Goal: Communication & Community: Answer question/provide support

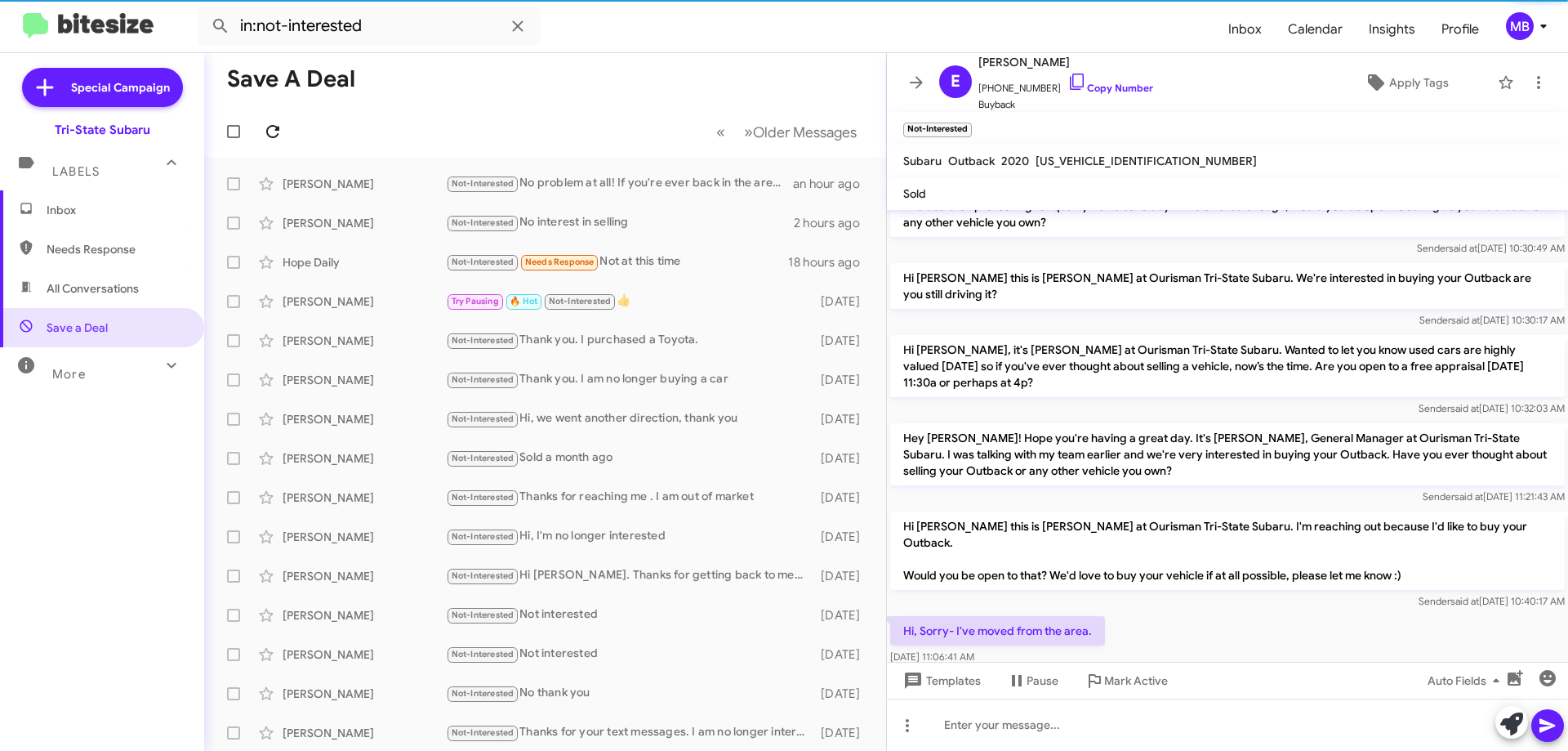
scroll to position [71, 0]
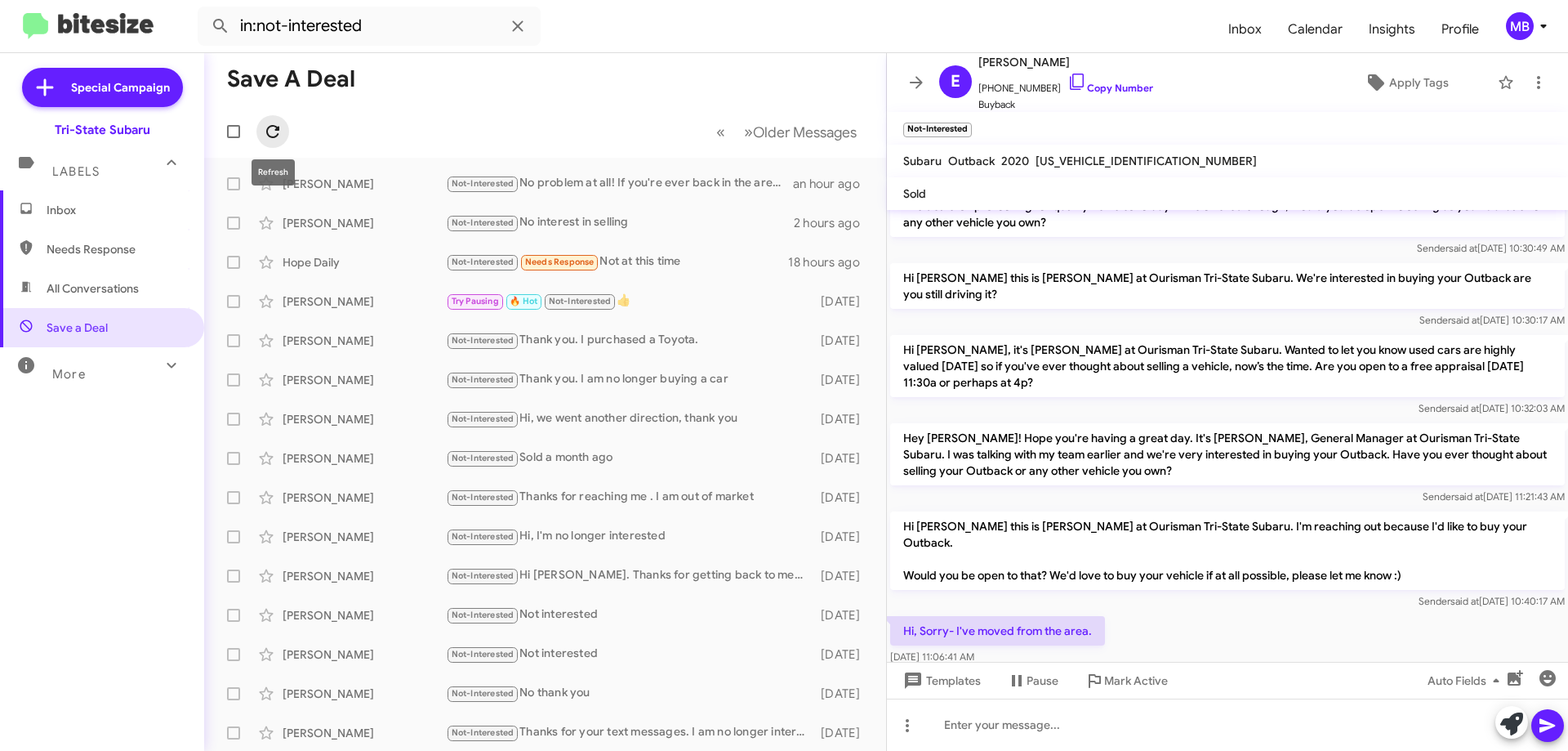
click at [267, 128] on icon at bounding box center [272, 131] width 20 height 20
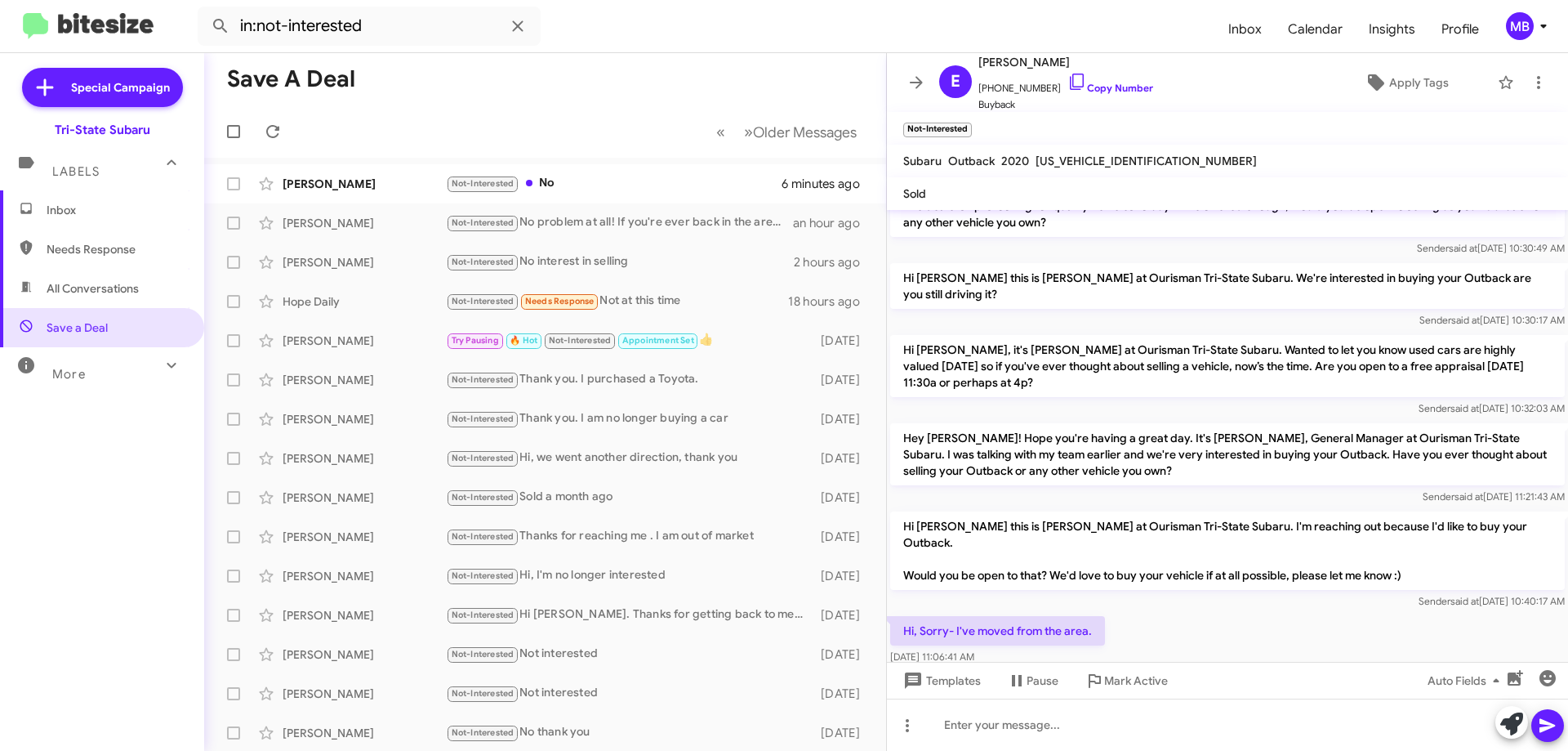
click at [109, 203] on span "Inbox" at bounding box center [116, 210] width 139 height 17
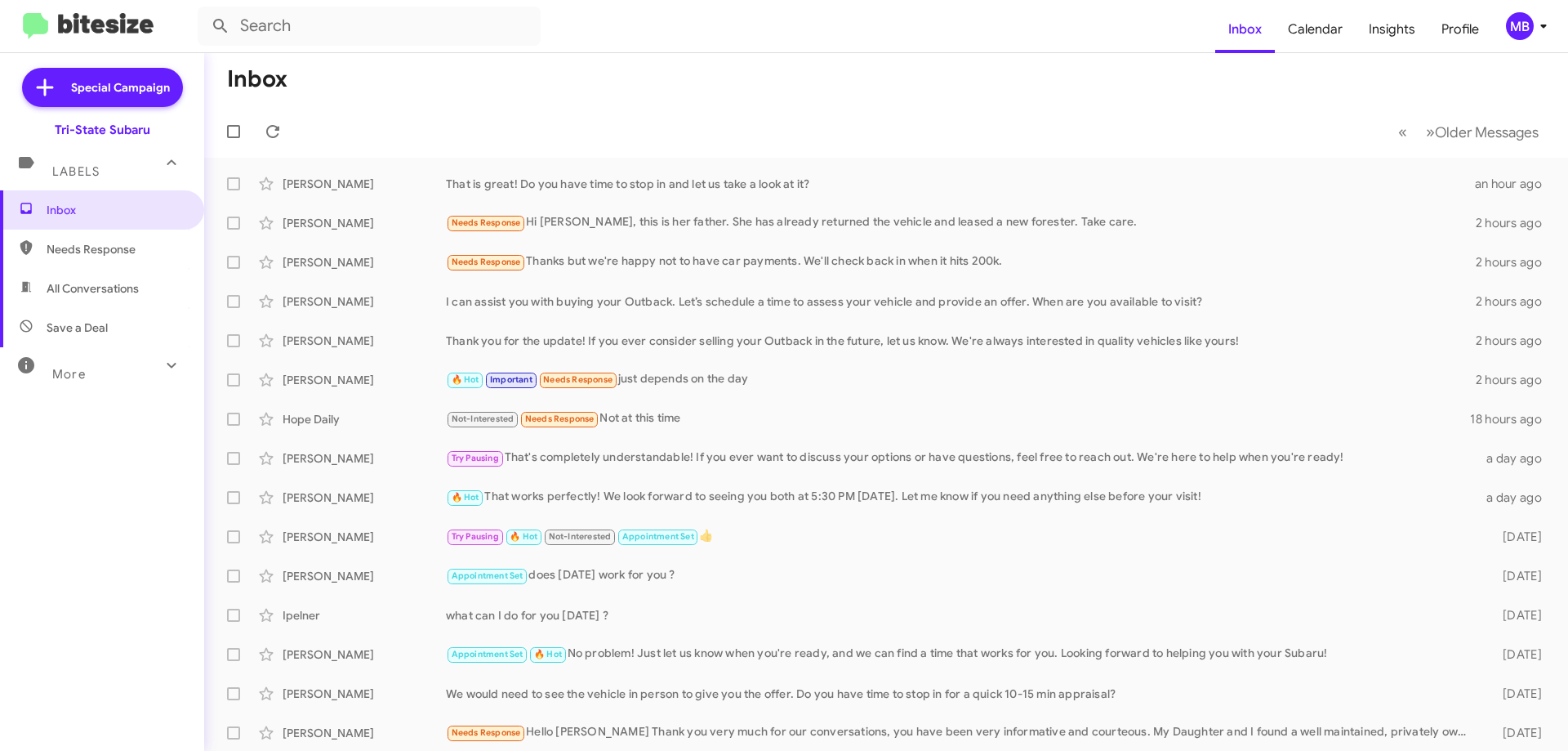
click at [136, 247] on span "Needs Response" at bounding box center [116, 249] width 139 height 17
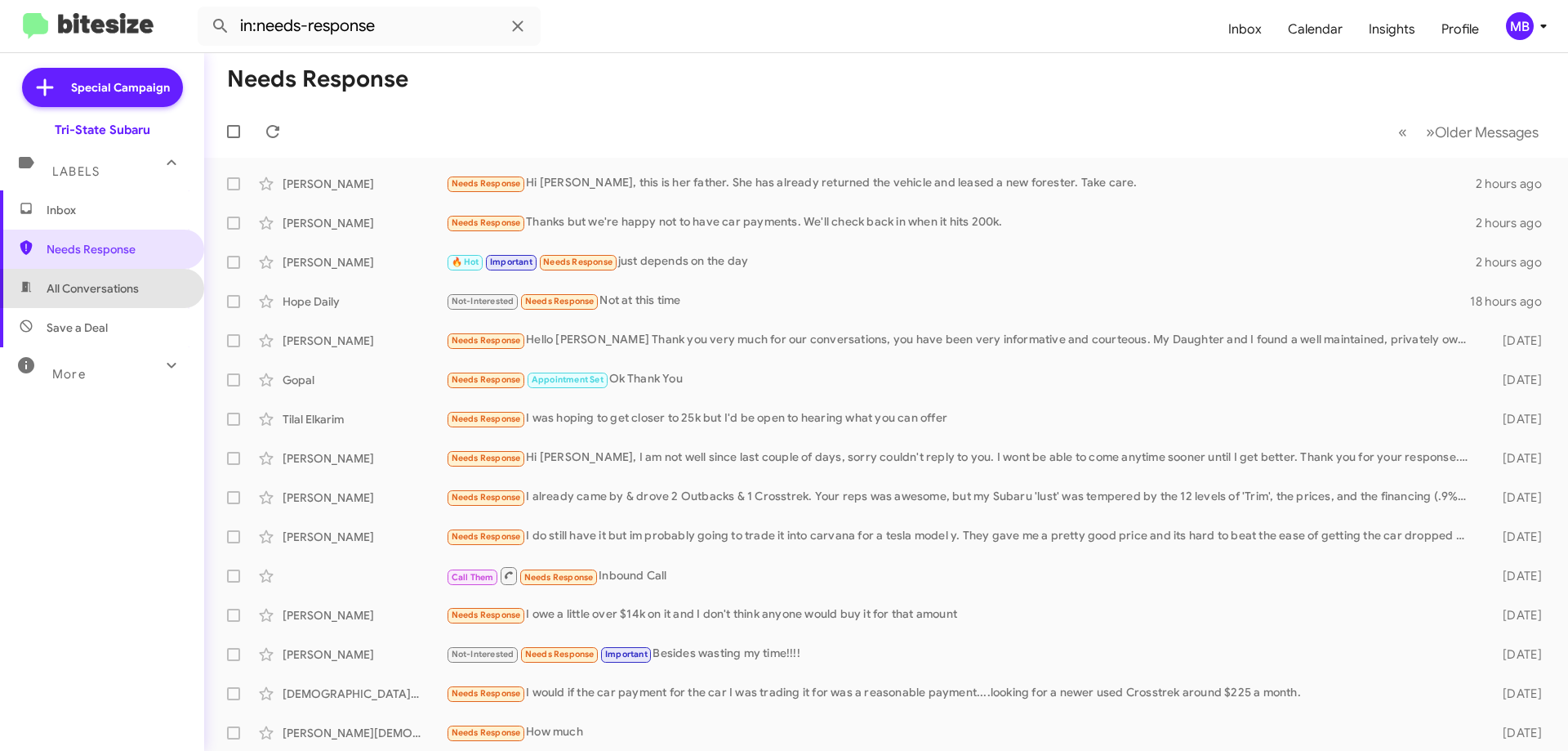
click at [147, 302] on span "All Conversations" at bounding box center [102, 288] width 204 height 39
type input "in:all-conversations"
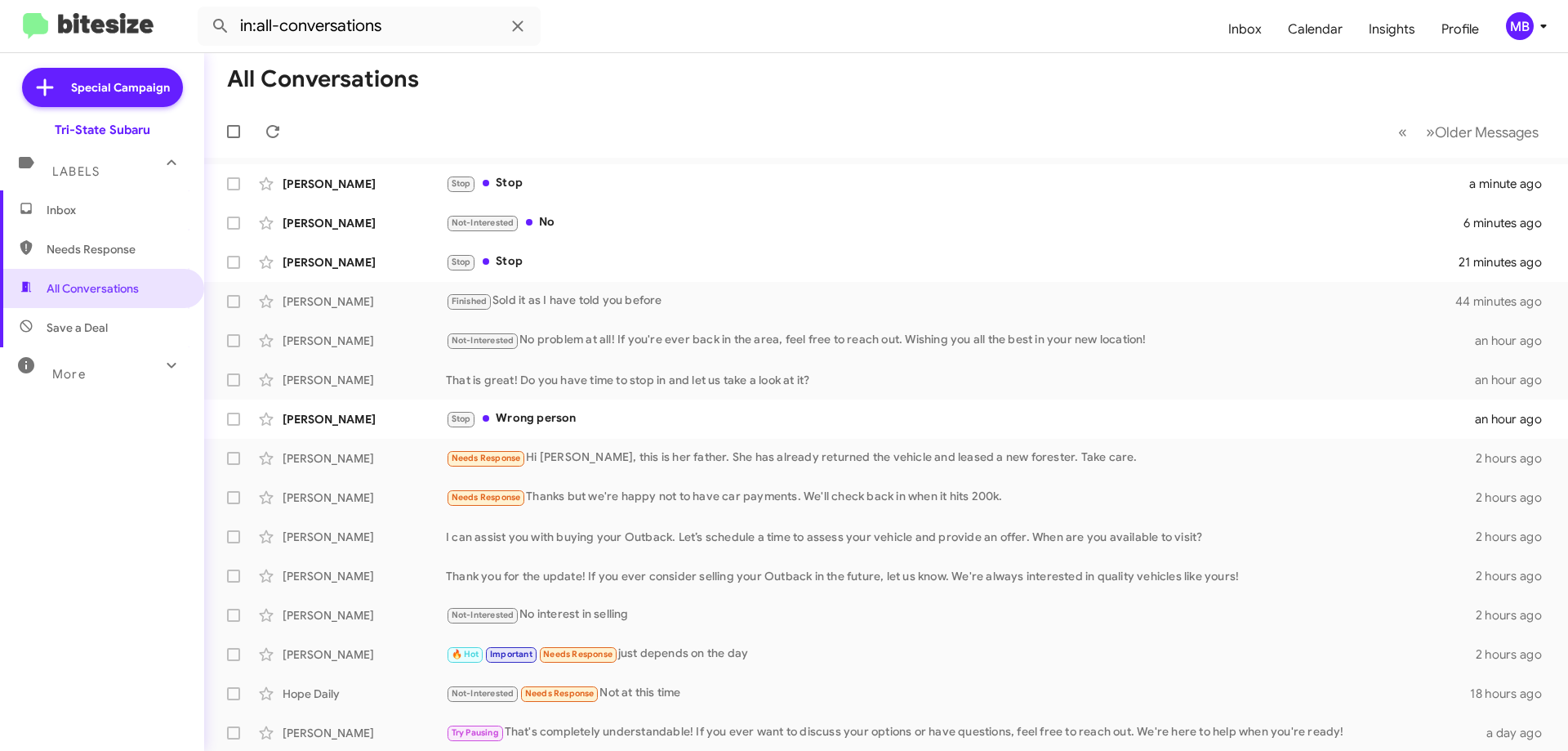
drag, startPoint x: 130, startPoint y: 379, endPoint x: 132, endPoint y: 370, distance: 9.2
click at [131, 378] on div "More" at bounding box center [85, 367] width 145 height 30
click at [92, 203] on span "Inbox" at bounding box center [116, 210] width 139 height 17
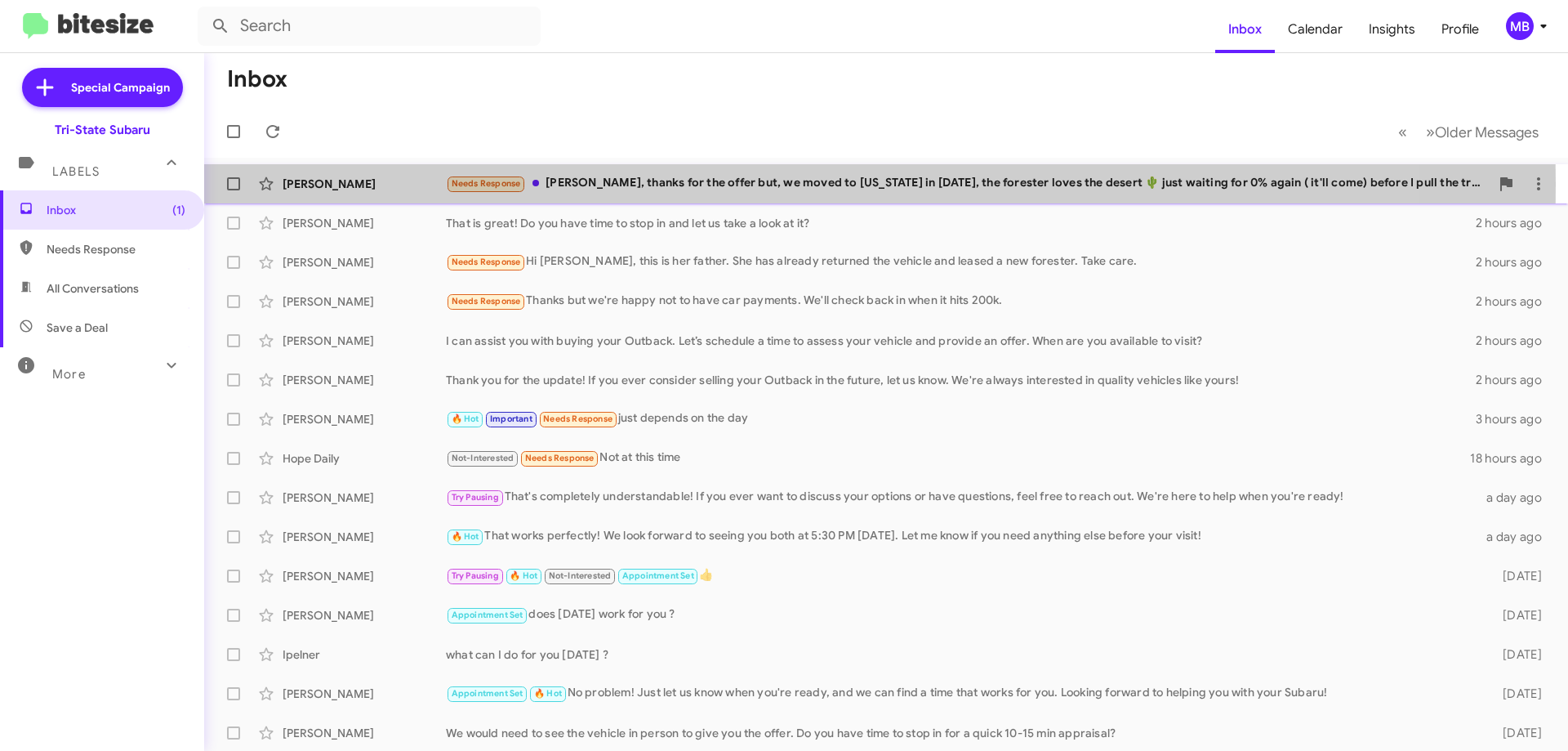
click at [346, 183] on div "[PERSON_NAME]" at bounding box center [364, 183] width 164 height 17
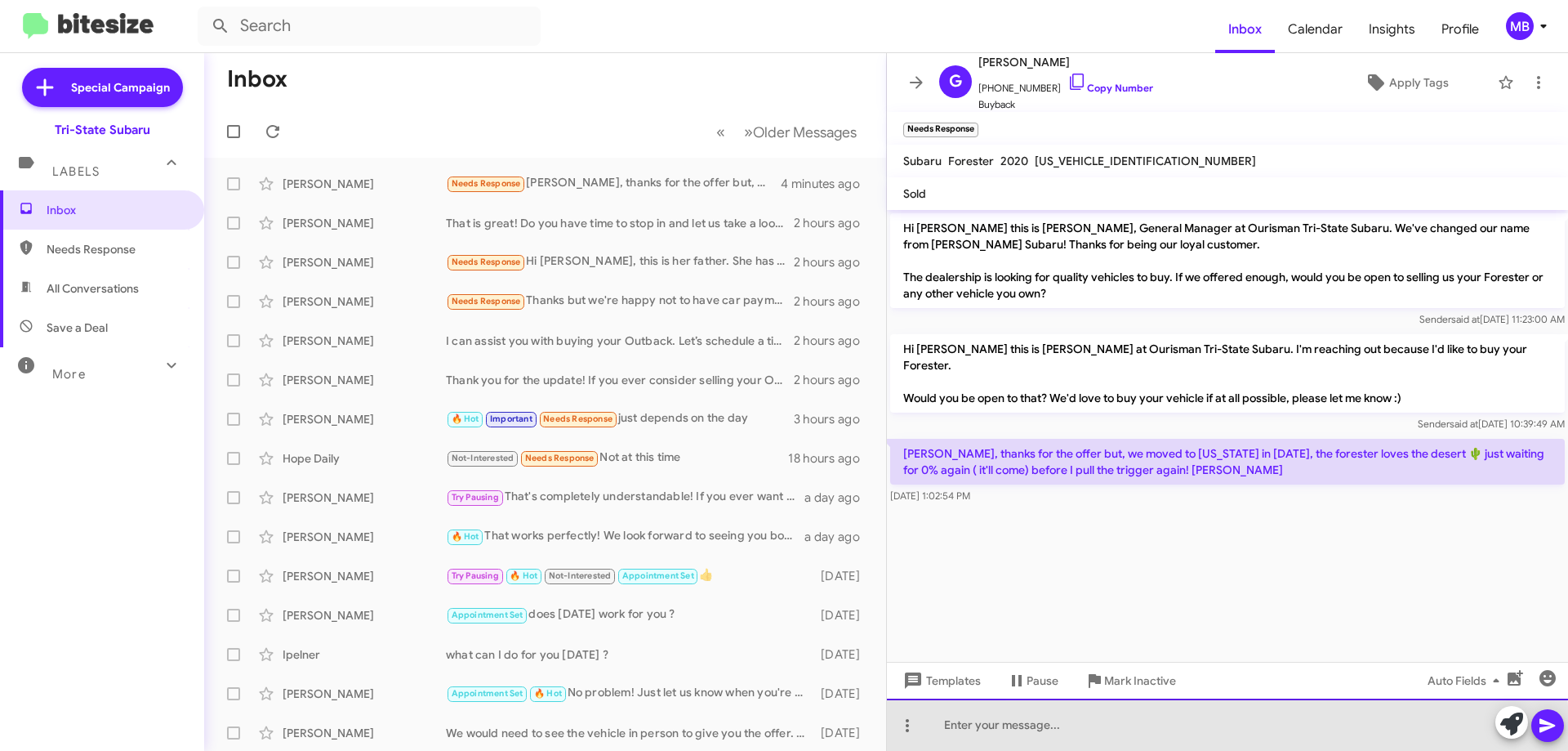
click at [1183, 727] on div at bounding box center [1227, 724] width 681 height 52
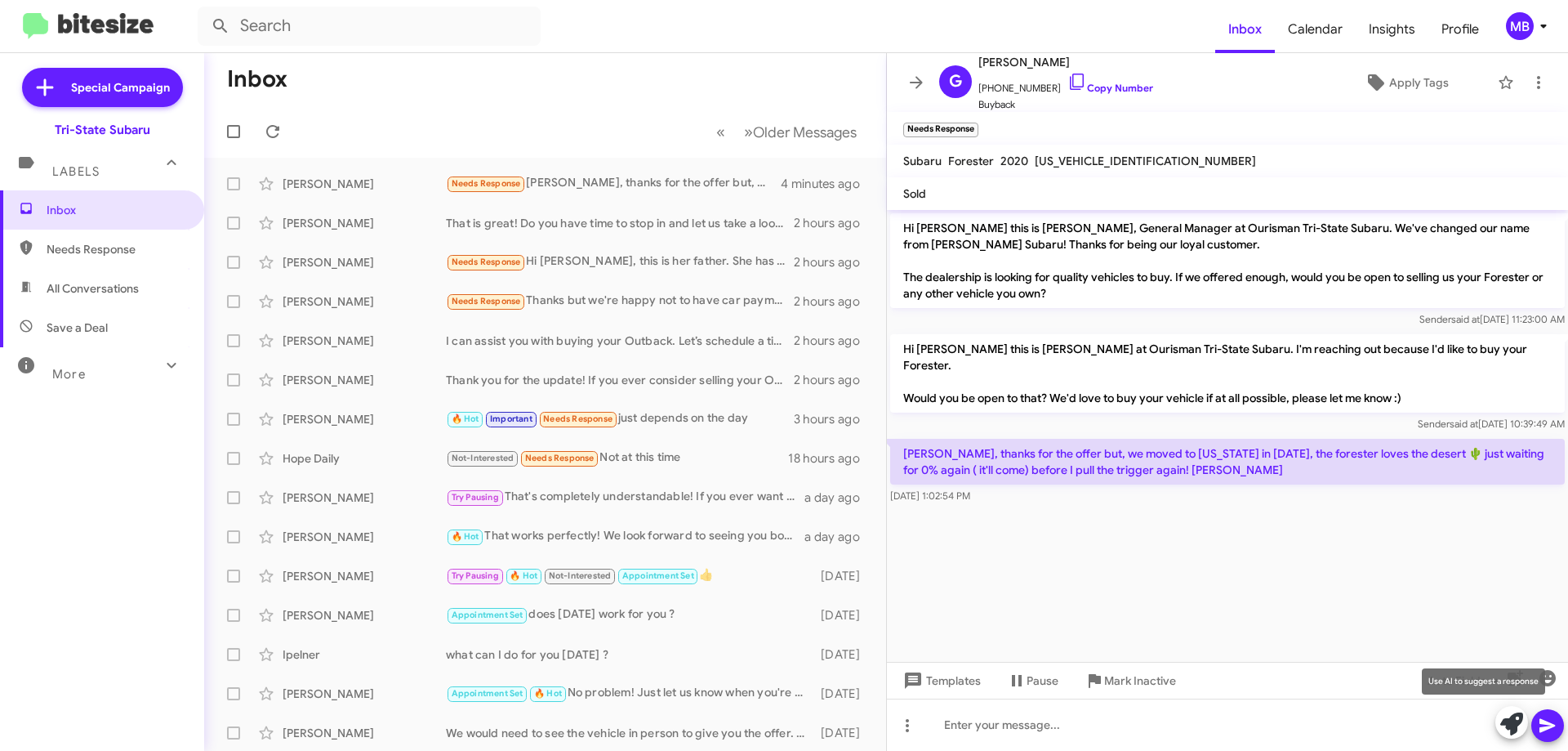
click at [1500, 723] on icon at bounding box center [1511, 724] width 23 height 23
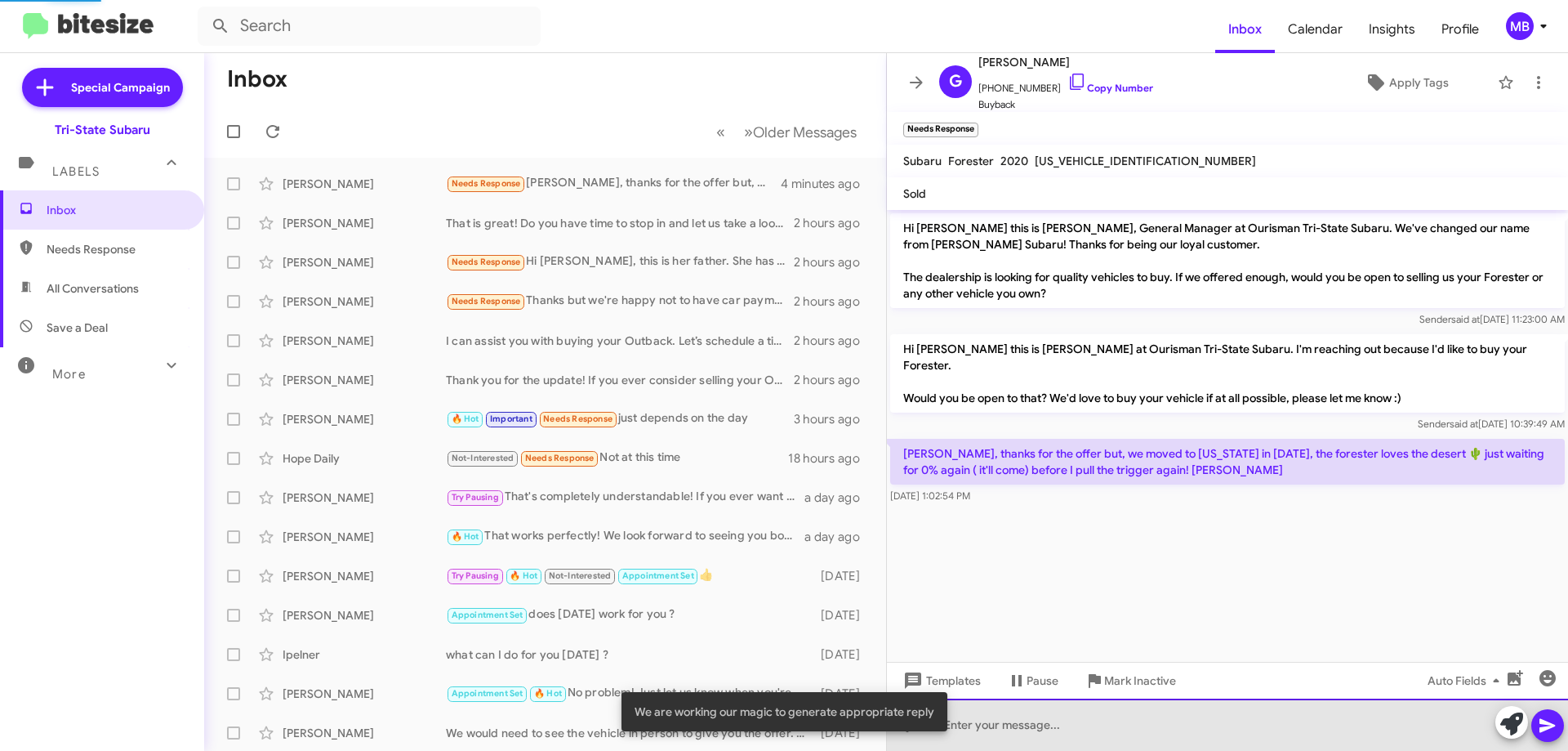
click at [1427, 726] on div at bounding box center [1227, 724] width 681 height 52
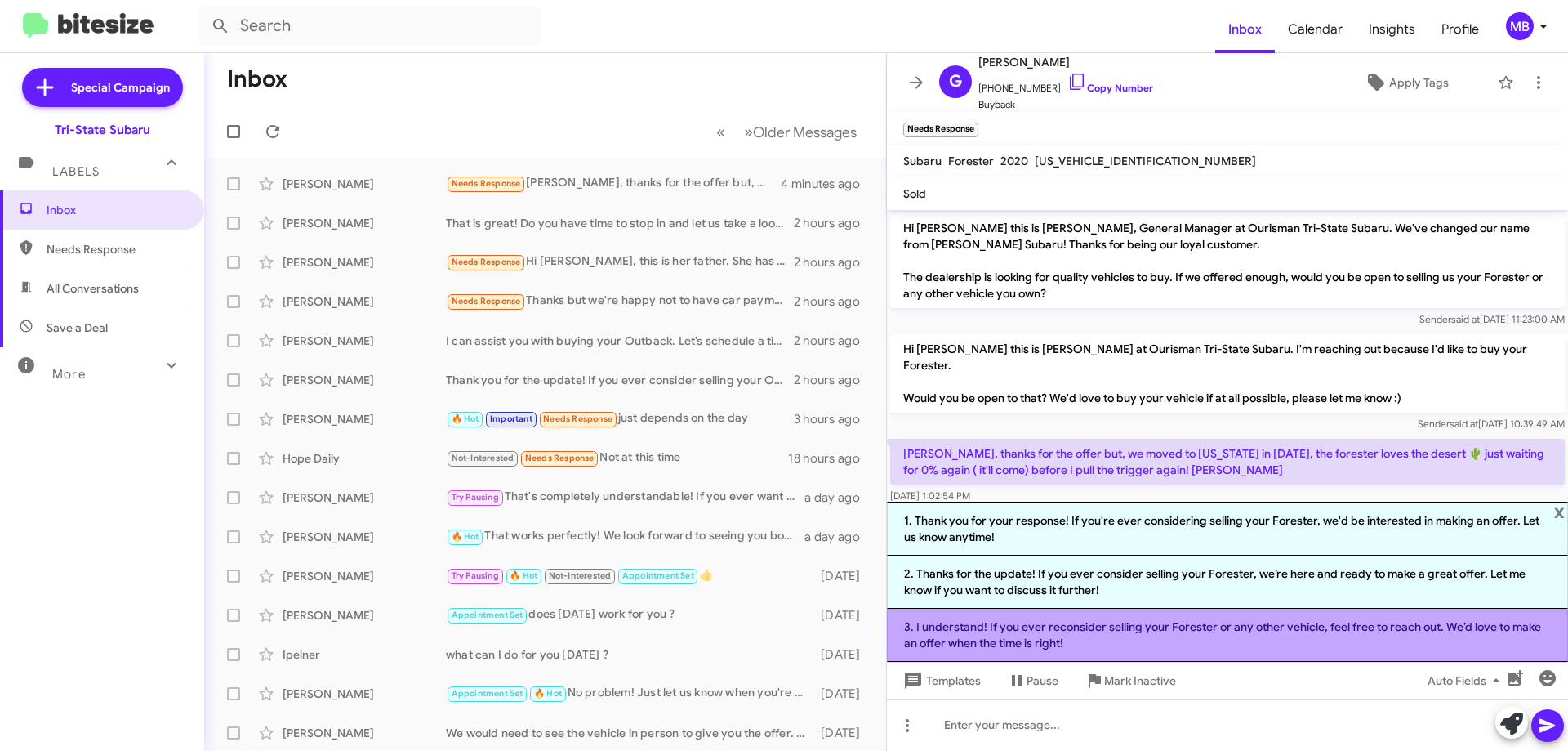
click at [1199, 632] on li "3. I understand! If you ever reconsider selling your Forester or any other vehi…" at bounding box center [1227, 635] width 681 height 53
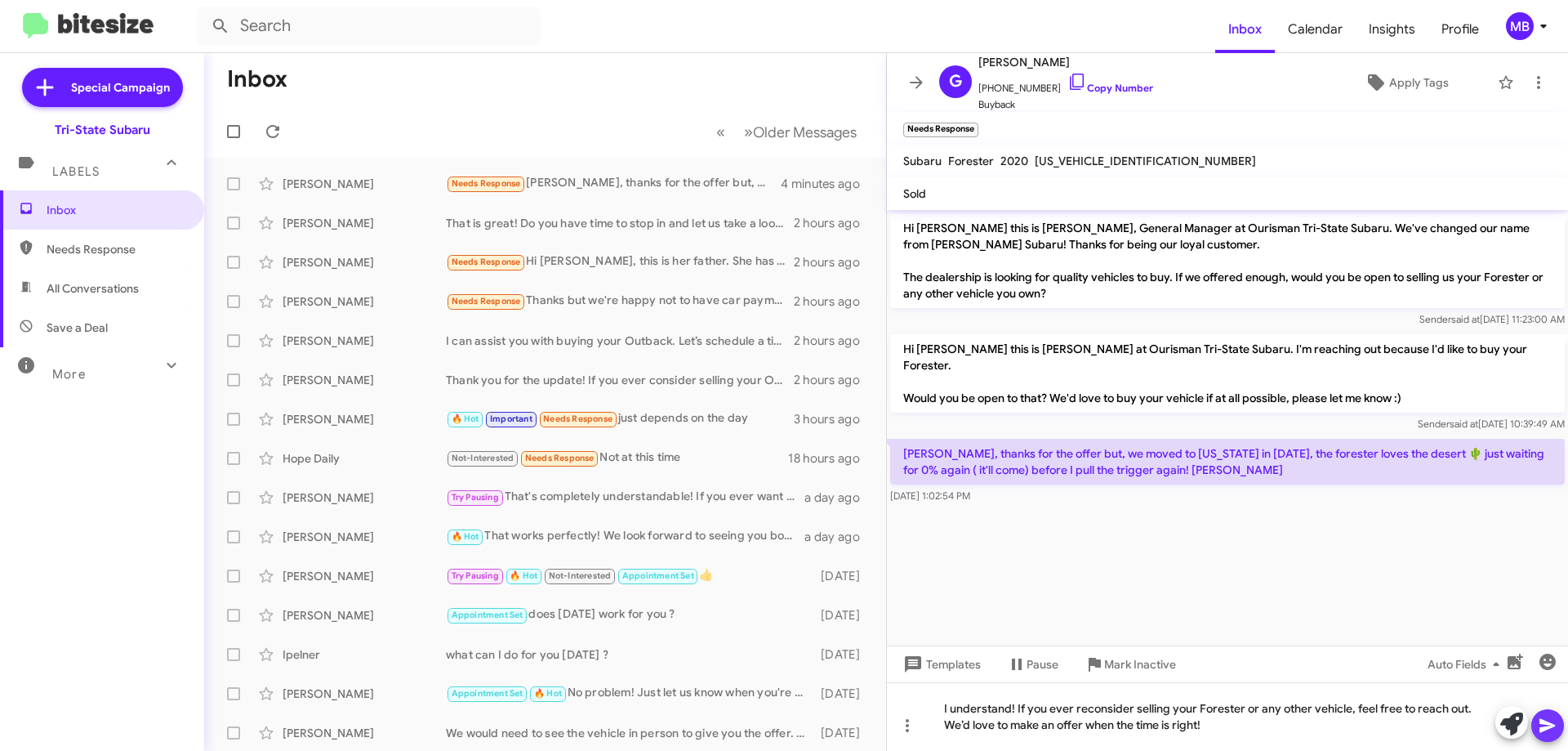
drag, startPoint x: 1542, startPoint y: 718, endPoint x: 1505, endPoint y: 709, distance: 38.1
click at [1543, 718] on icon at bounding box center [1547, 726] width 20 height 20
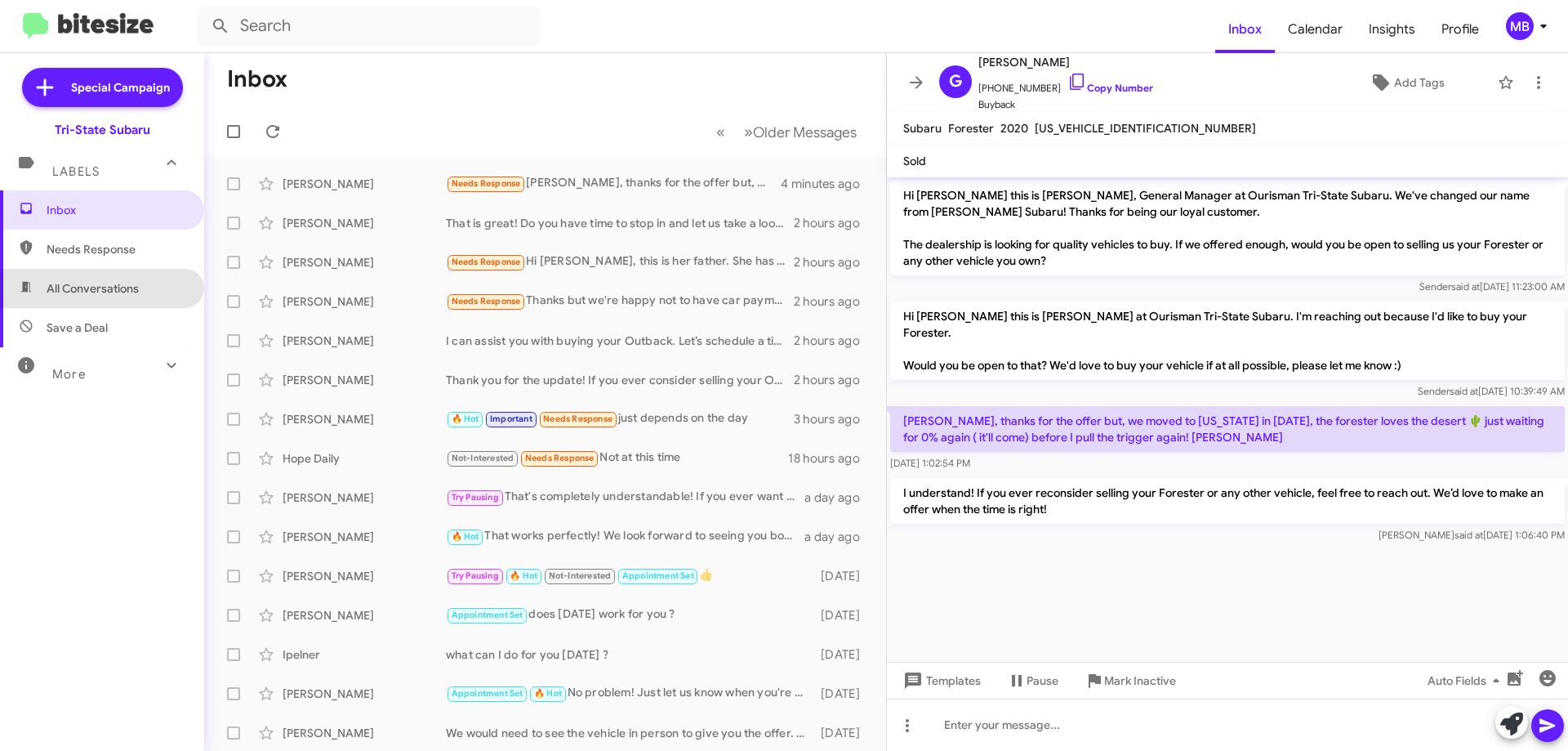
click at [133, 290] on span "All Conversations" at bounding box center [92, 288] width 92 height 17
type input "in:all-conversations"
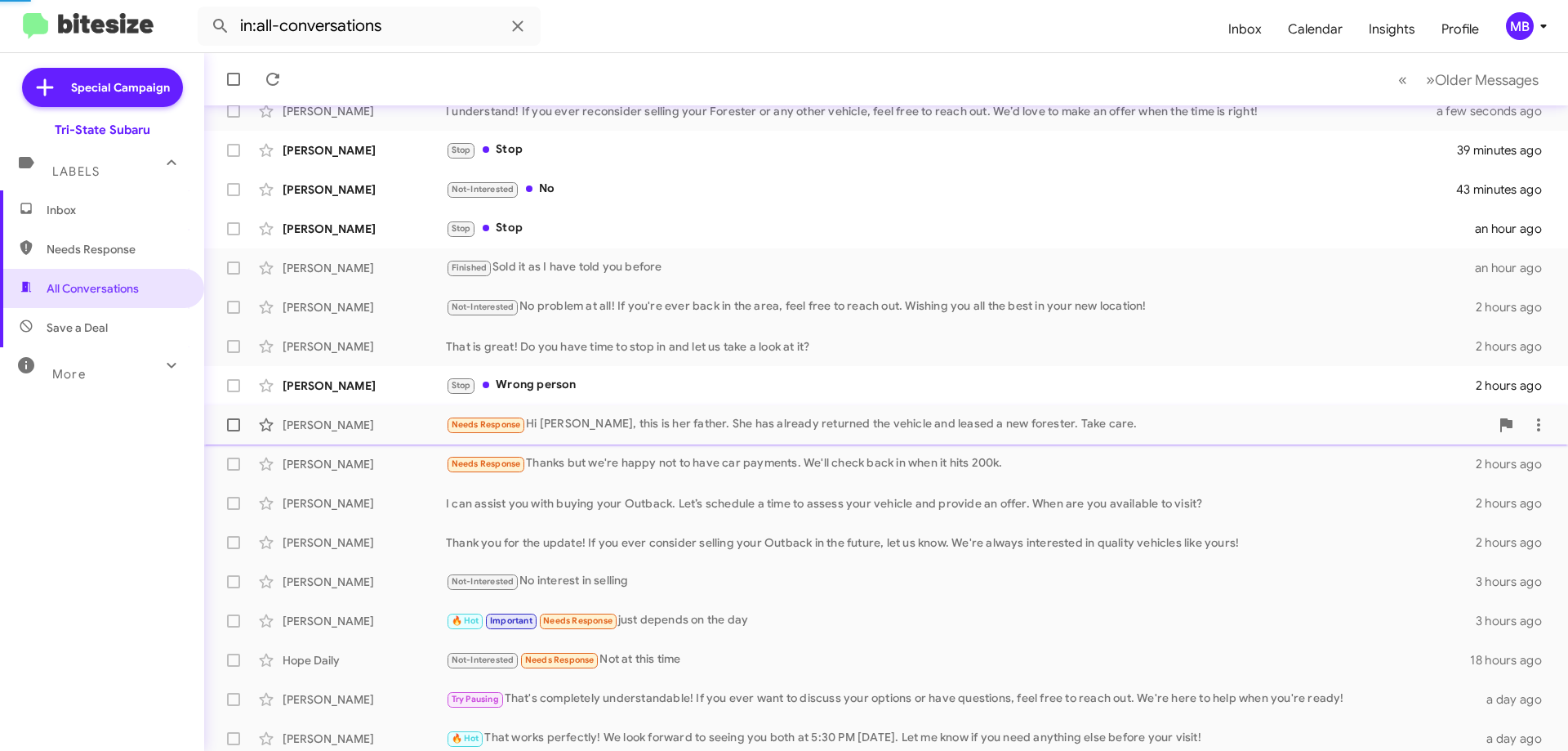
scroll to position [198, 0]
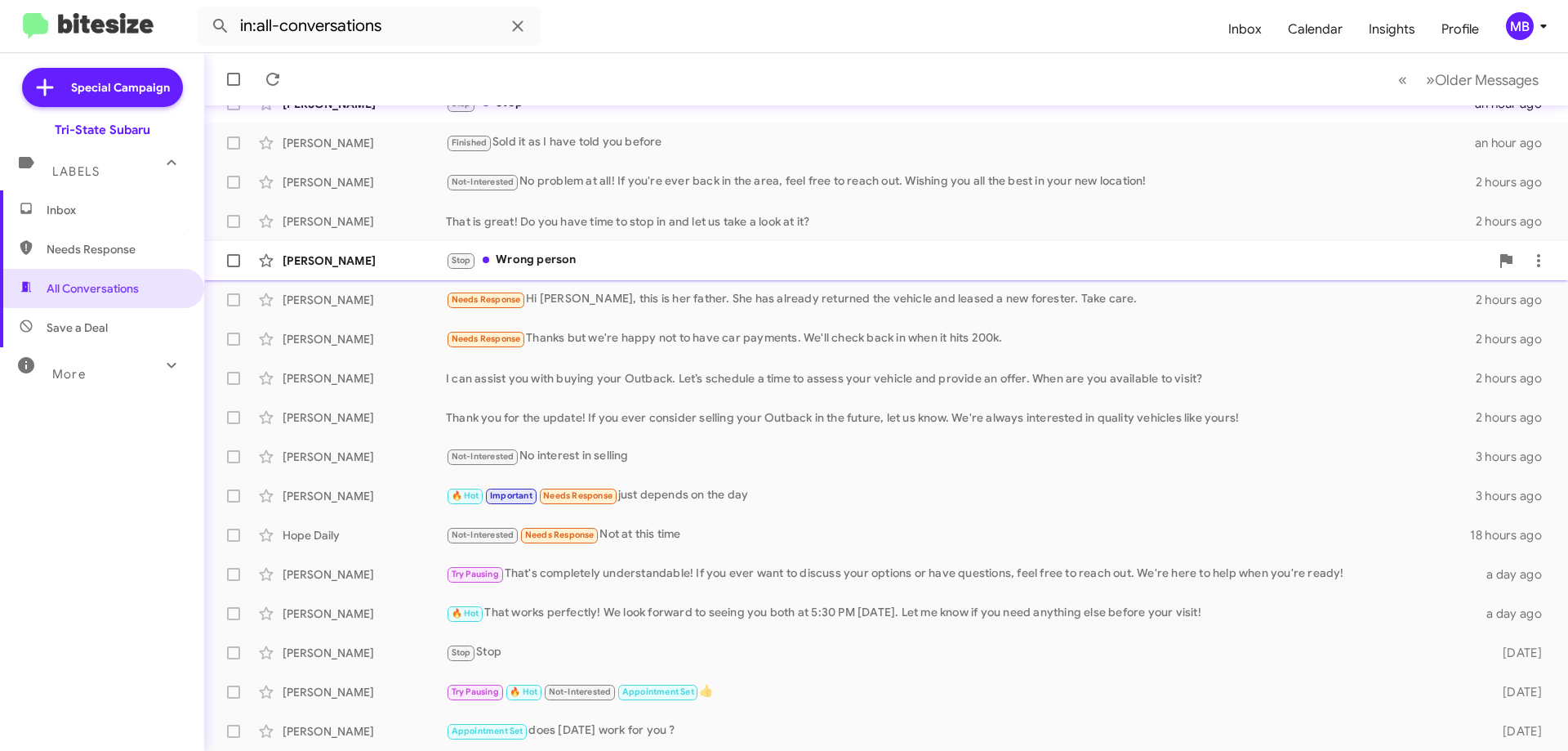
click at [683, 249] on div "Sakura Irving Stop Wrong person 2 hours ago" at bounding box center [886, 260] width 1338 height 32
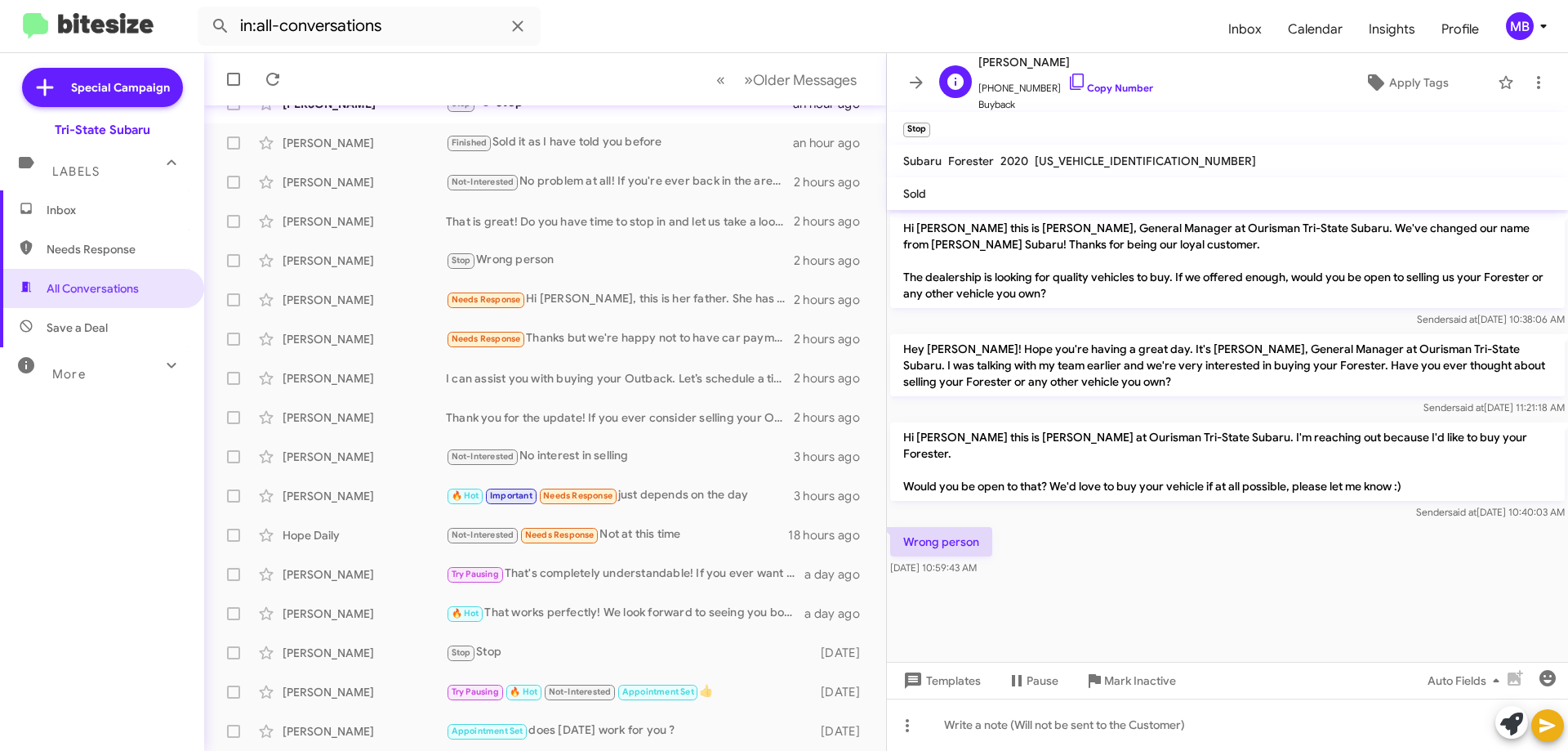
drag, startPoint x: 1131, startPoint y: 85, endPoint x: 1170, endPoint y: 81, distance: 39.2
click at [1131, 85] on link "Copy Number" at bounding box center [1109, 87] width 85 height 12
drag, startPoint x: 987, startPoint y: 526, endPoint x: 929, endPoint y: 507, distance: 61.0
click at [932, 524] on div "Wrong person Sep 23, 2025, 10:59:43 AM" at bounding box center [1227, 551] width 681 height 56
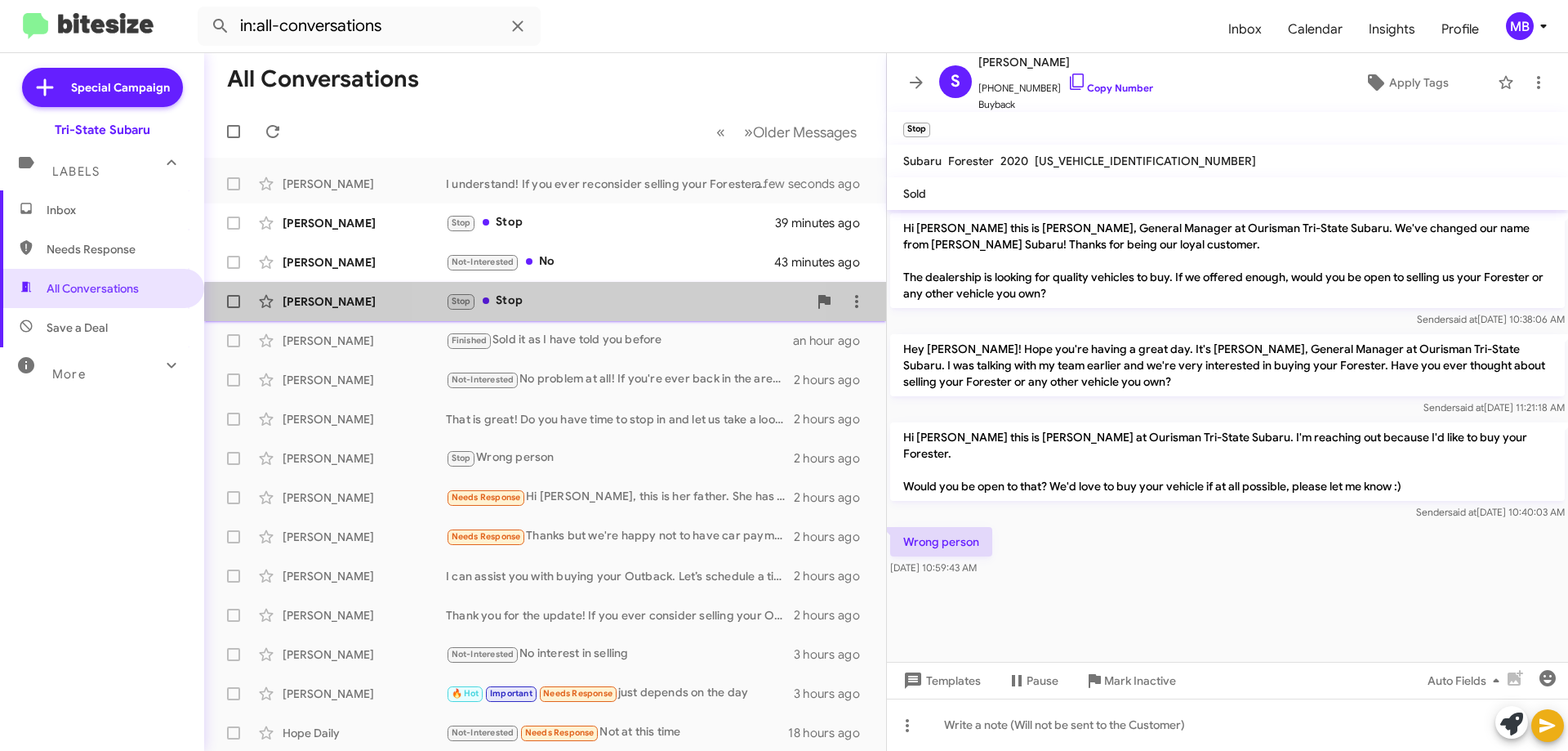
click at [620, 311] on div "Rita Roberts Stop Stop an hour ago" at bounding box center [545, 301] width 656 height 32
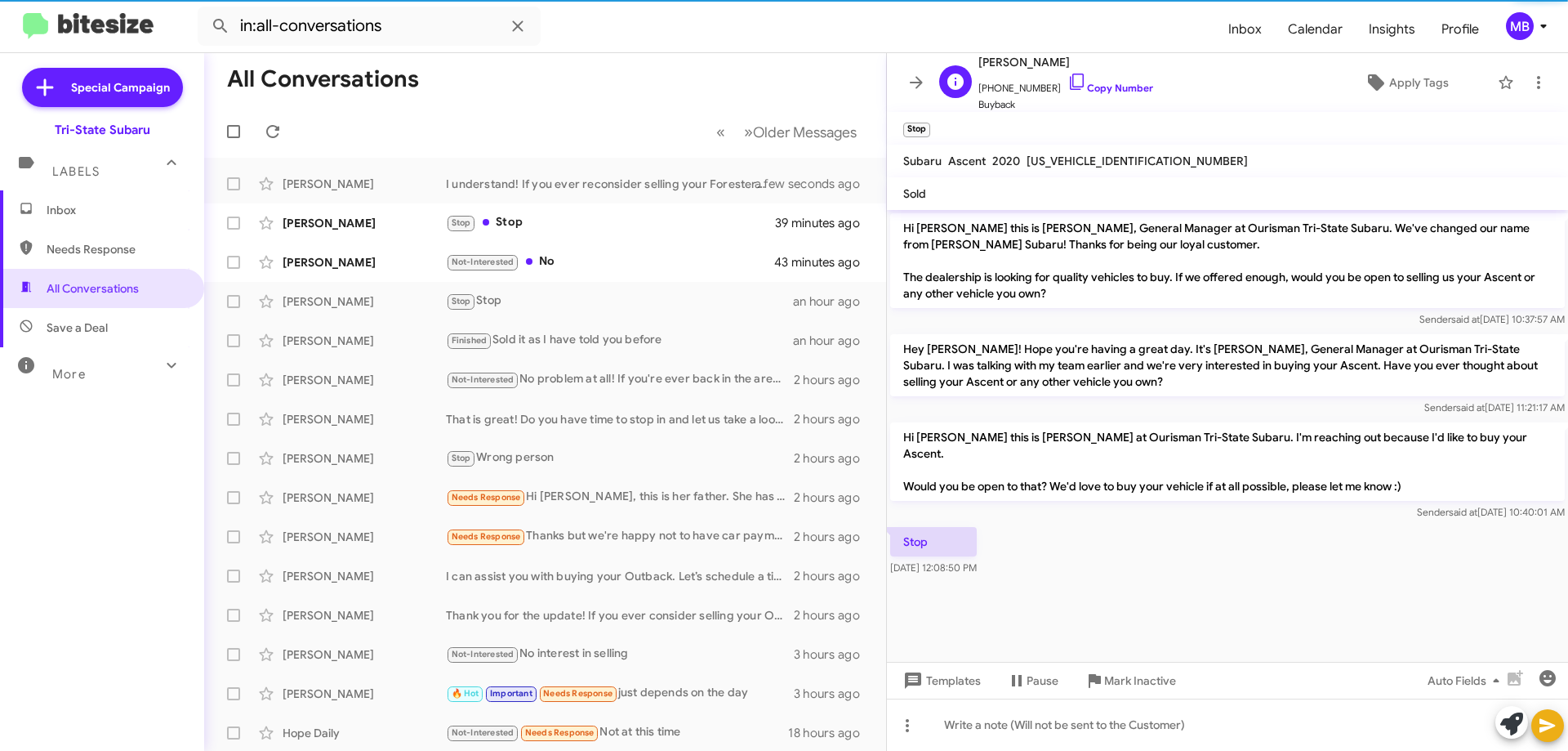
click at [1094, 95] on span "+12524127533 Copy Number" at bounding box center [1065, 83] width 174 height 25
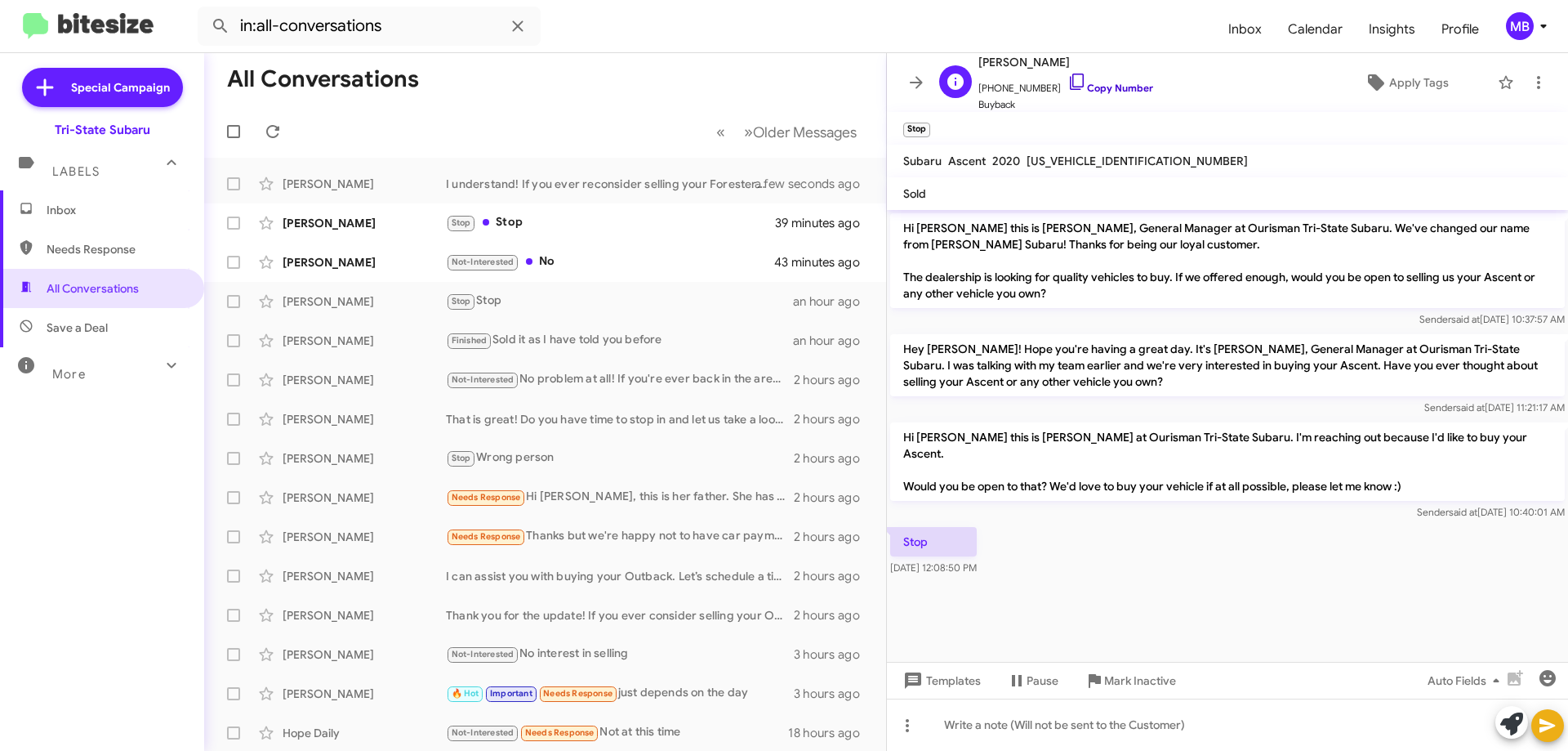
click at [1093, 86] on link "Copy Number" at bounding box center [1109, 87] width 85 height 12
click at [609, 259] on div "Not-Interested No" at bounding box center [626, 261] width 362 height 19
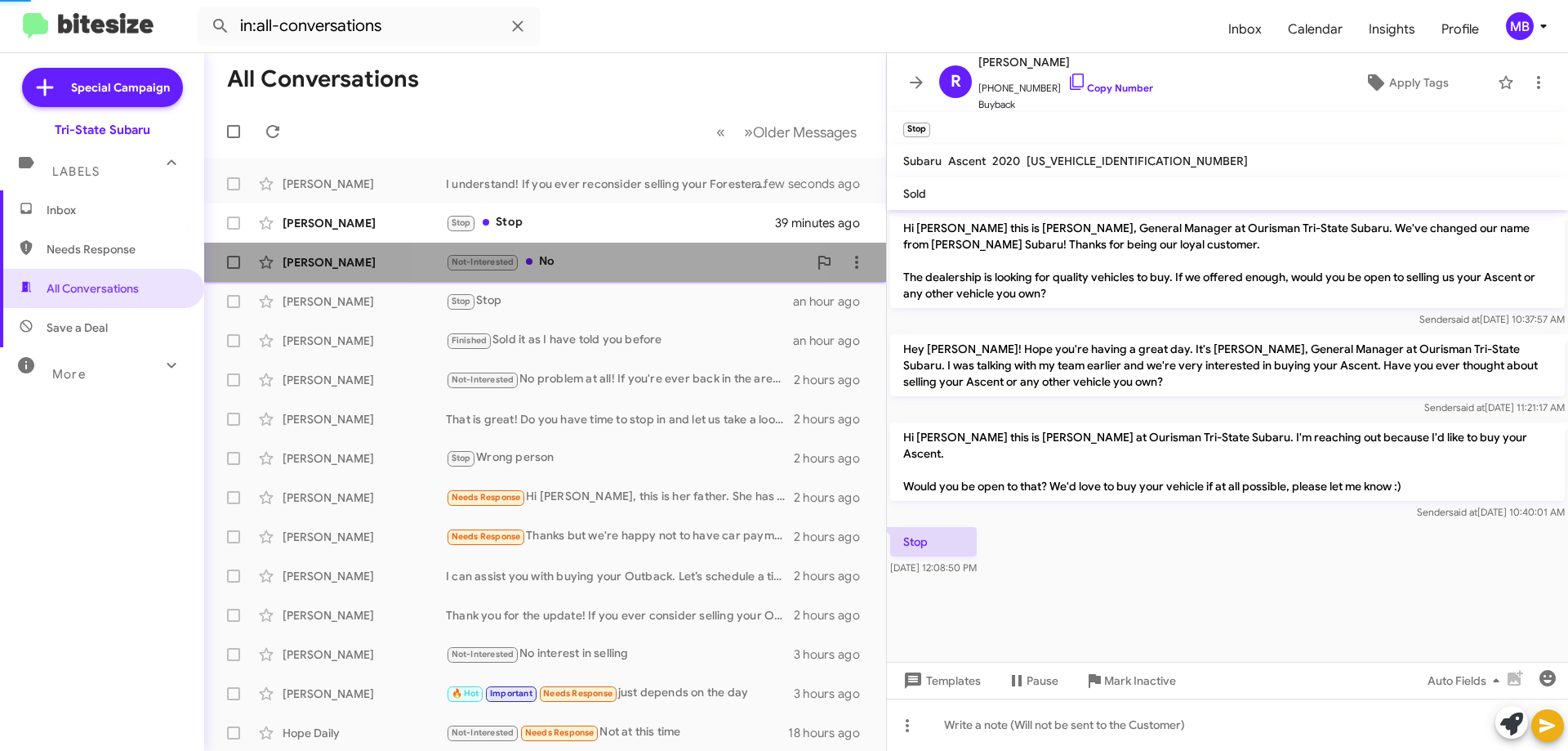
click at [609, 259] on div "Not-Interested No" at bounding box center [626, 261] width 362 height 19
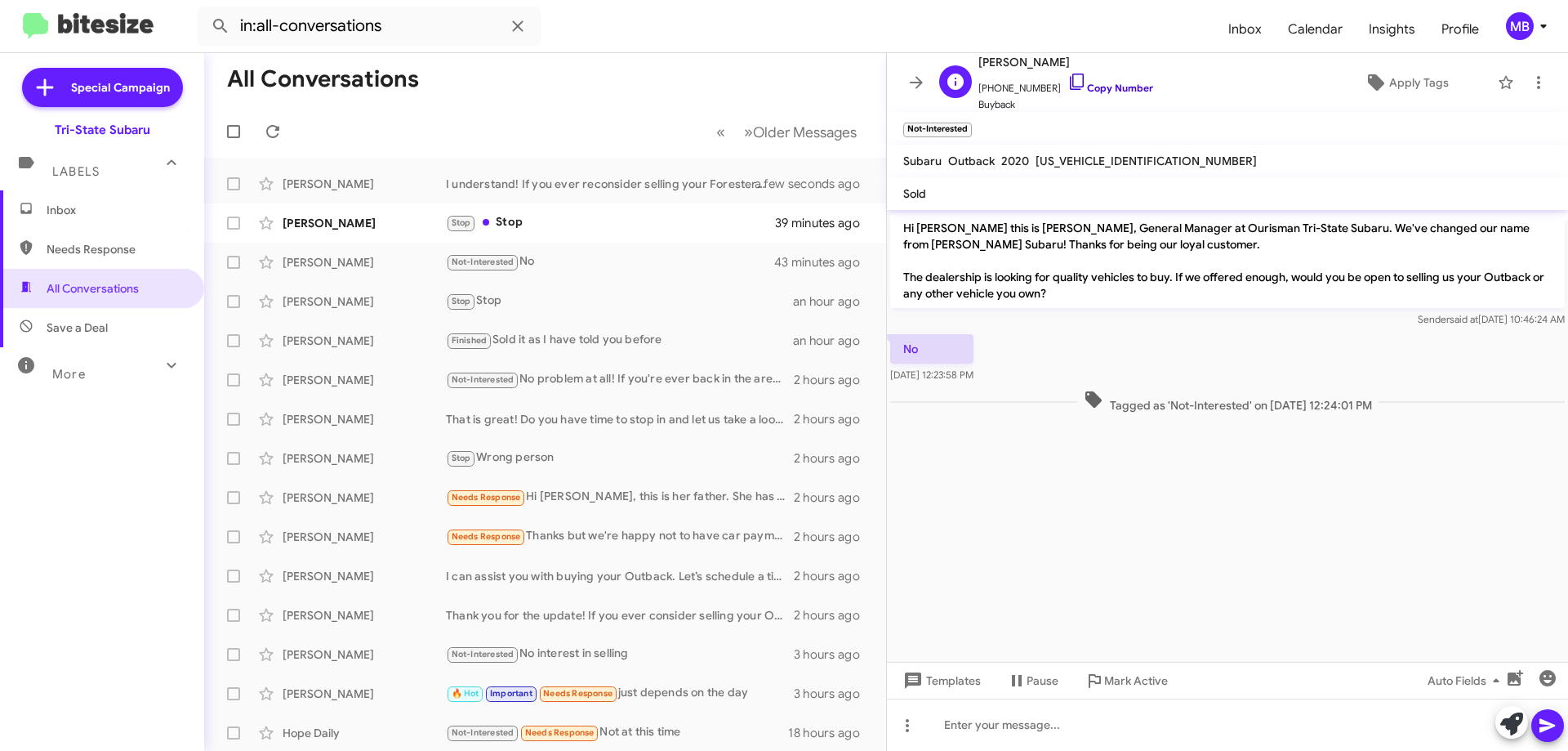
click at [1095, 83] on link "Copy Number" at bounding box center [1109, 87] width 85 height 12
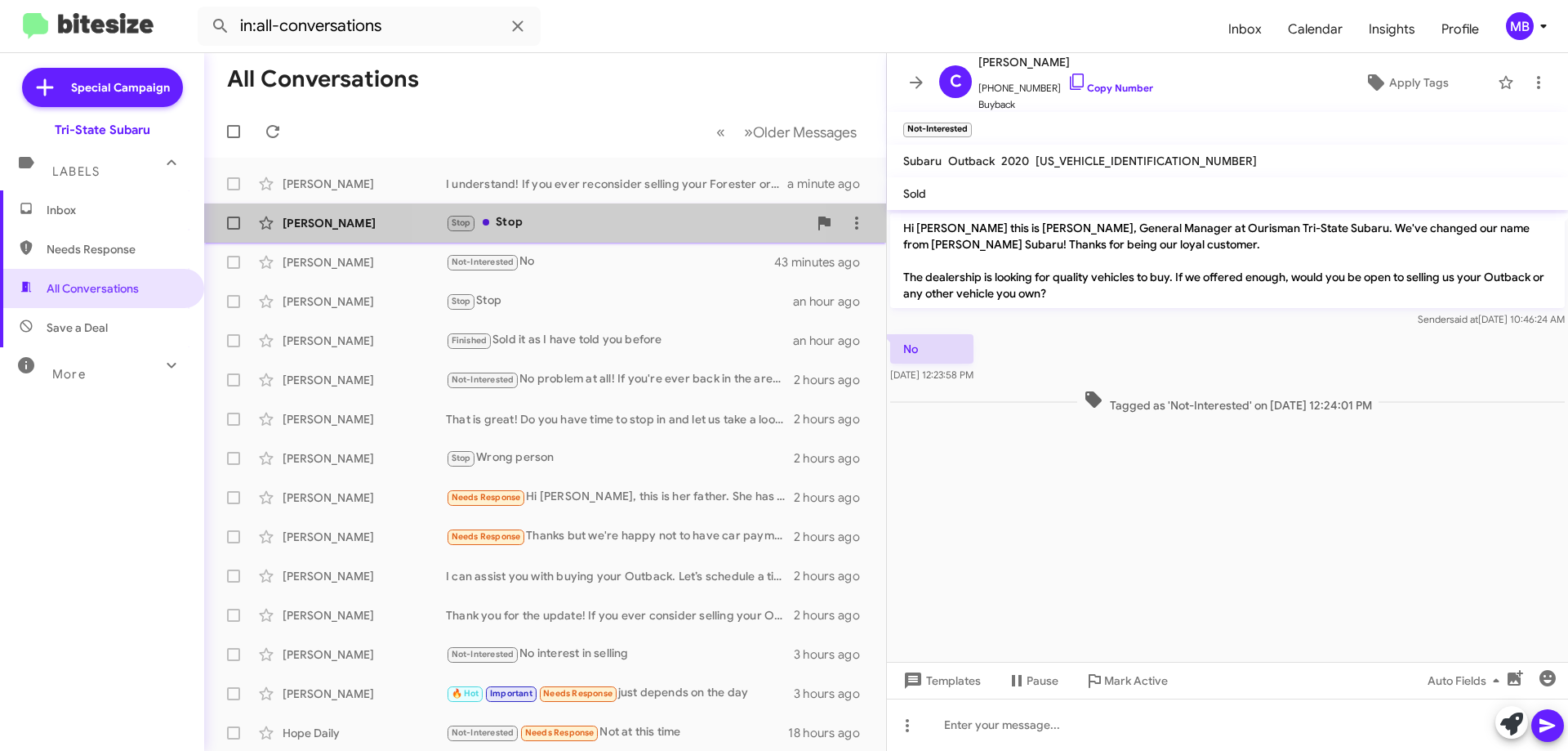
click at [582, 226] on div "Stop Stop" at bounding box center [626, 222] width 362 height 19
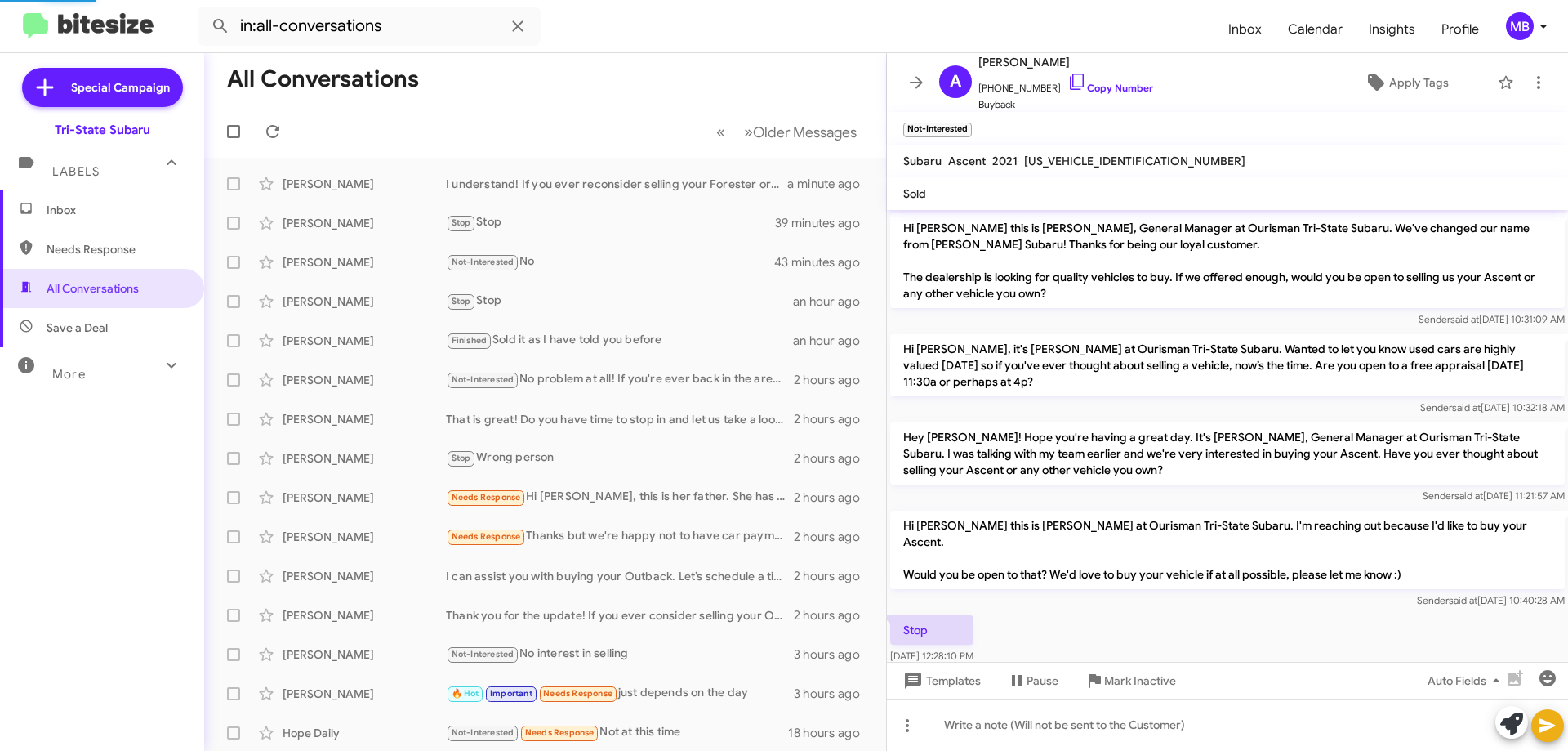
scroll to position [10, 0]
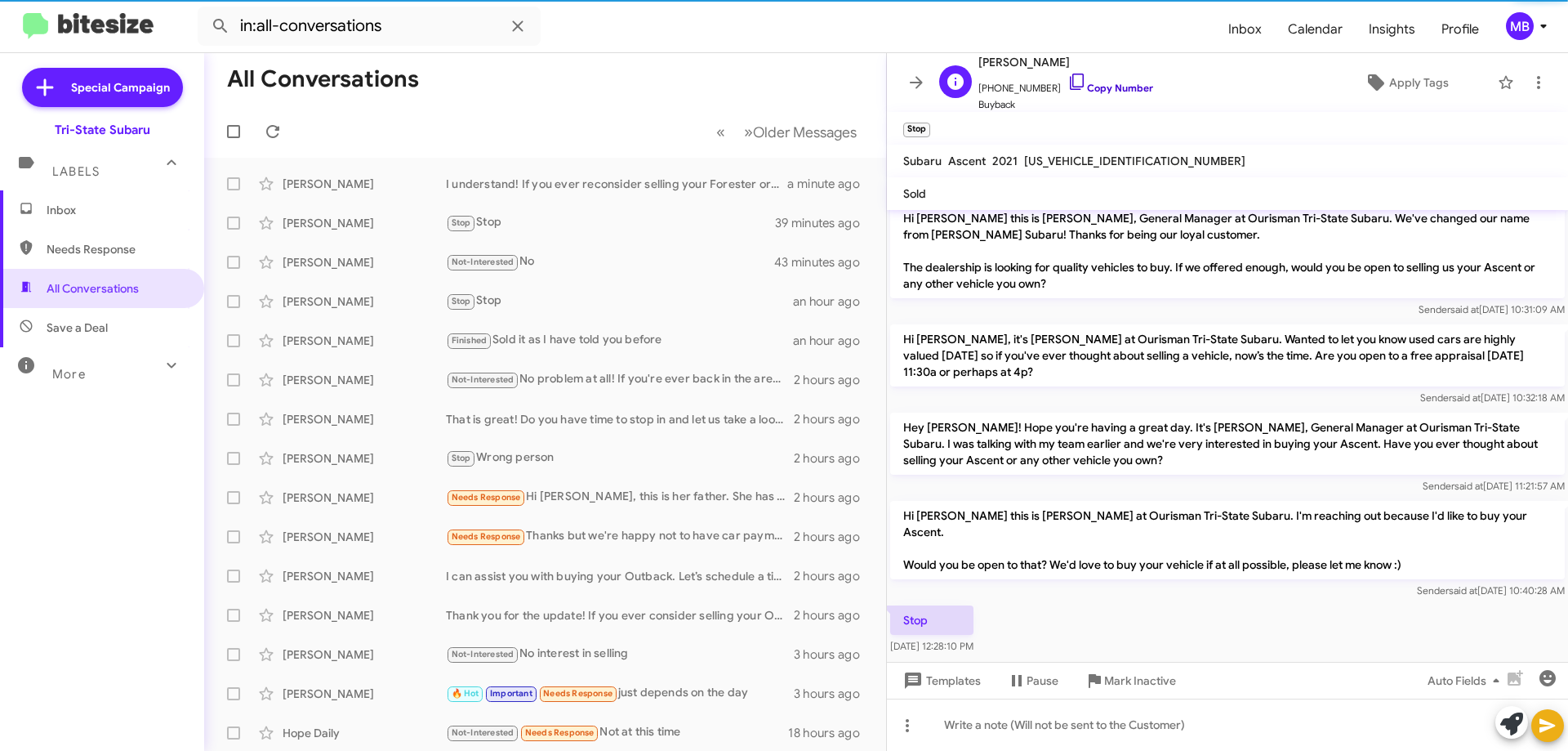
click at [1114, 90] on link "Copy Number" at bounding box center [1109, 87] width 85 height 12
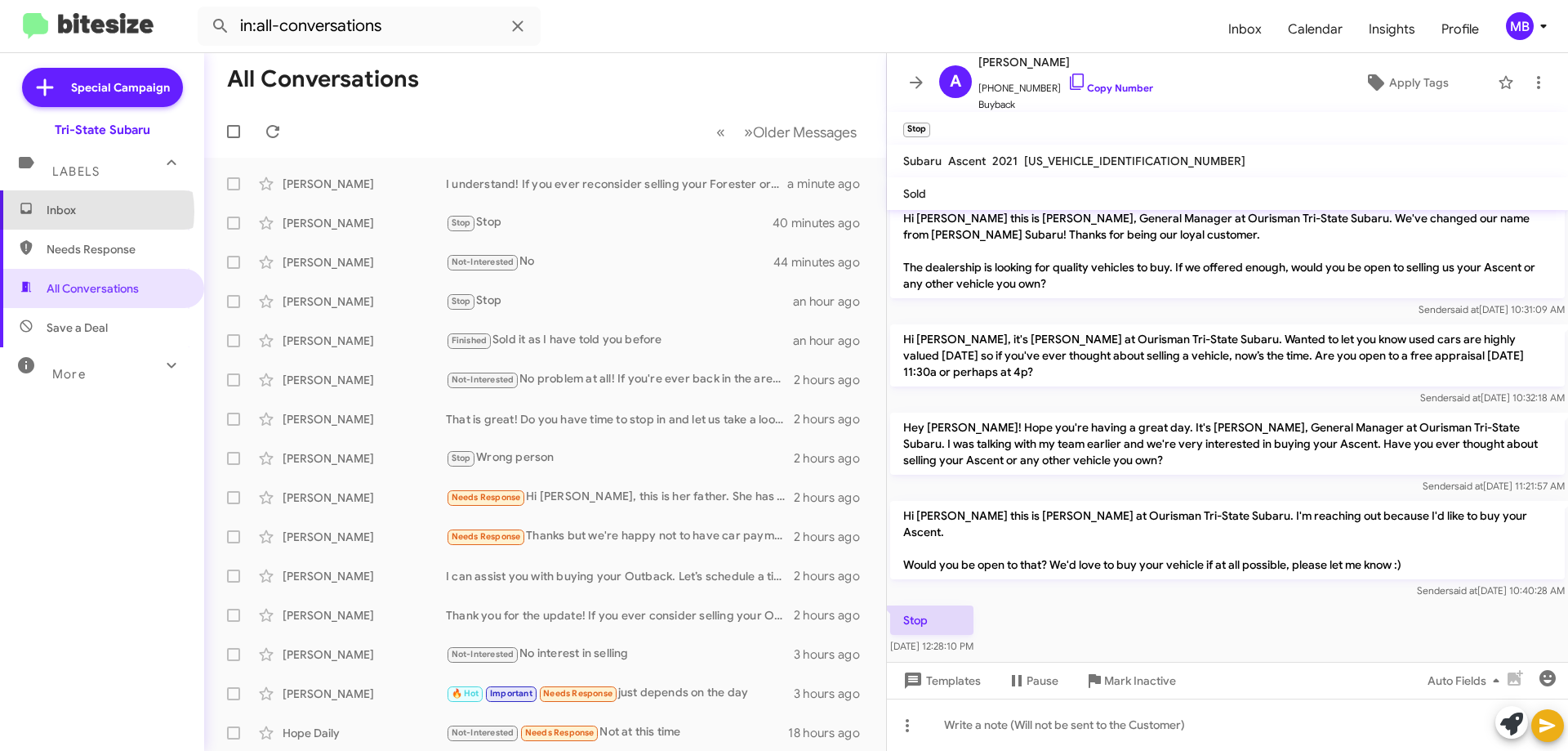
click at [88, 212] on span "Inbox" at bounding box center [116, 210] width 139 height 17
